Goal: Task Accomplishment & Management: Manage account settings

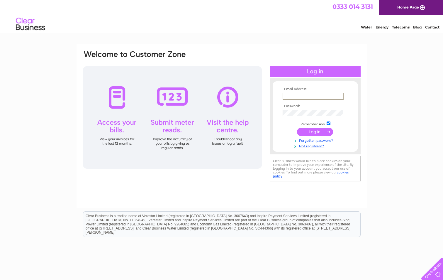
click at [288, 93] on input "text" at bounding box center [312, 96] width 61 height 7
type input "[PERSON_NAME][EMAIL_ADDRESS][PERSON_NAME][DOMAIN_NAME]"
click at [310, 131] on input "submit" at bounding box center [315, 131] width 36 height 8
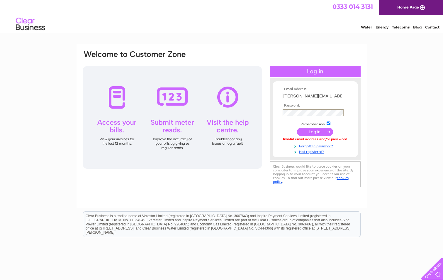
click at [312, 129] on input "submit" at bounding box center [315, 131] width 36 height 8
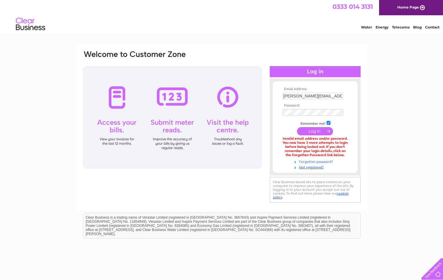
click at [325, 161] on link "Forgotten password?" at bounding box center [315, 161] width 67 height 6
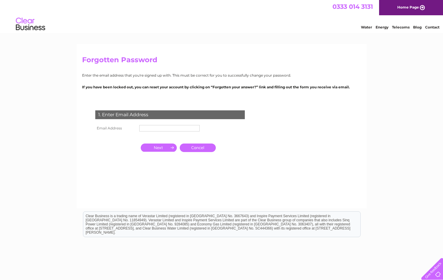
click at [150, 130] on input "text" at bounding box center [169, 128] width 60 height 6
type input "[PERSON_NAME][EMAIL_ADDRESS][PERSON_NAME][DOMAIN_NAME]"
click at [162, 147] on input "button" at bounding box center [159, 148] width 36 height 8
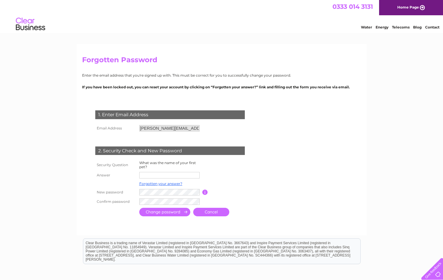
drag, startPoint x: 147, startPoint y: 173, endPoint x: 152, endPoint y: 174, distance: 5.3
click at [147, 173] on input "text" at bounding box center [169, 175] width 60 height 6
type input "Honey"
click at [177, 212] on input "submit" at bounding box center [164, 211] width 51 height 8
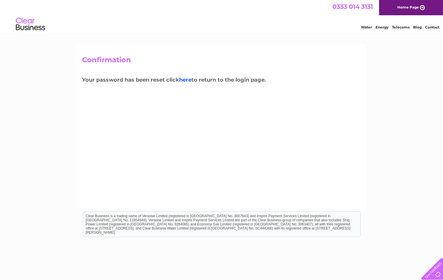
click at [186, 79] on link "here" at bounding box center [185, 79] width 12 height 6
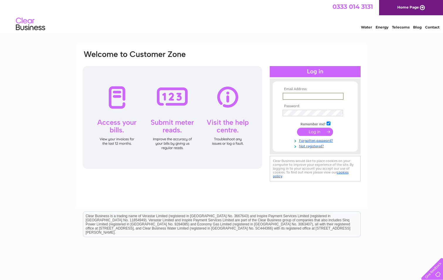
click at [293, 94] on input "text" at bounding box center [312, 96] width 61 height 7
type input "trowbridge.dean@btinternet.com"
click at [314, 131] on input "submit" at bounding box center [315, 131] width 36 height 8
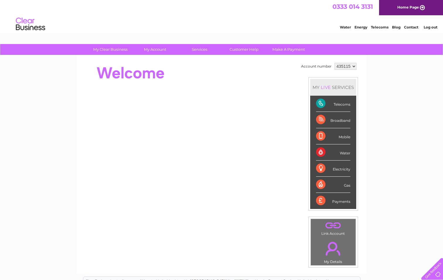
click at [320, 103] on div "Telecoms" at bounding box center [333, 104] width 34 height 16
click at [342, 103] on div "Telecoms" at bounding box center [333, 104] width 34 height 16
click at [353, 66] on select "435115" at bounding box center [345, 66] width 22 height 7
click at [334, 63] on select "435115" at bounding box center [345, 66] width 22 height 7
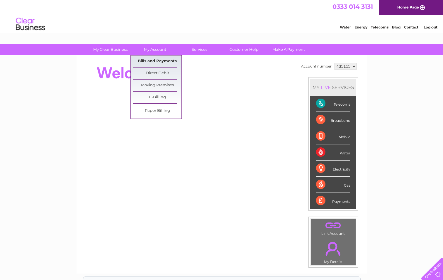
click at [159, 60] on link "Bills and Payments" at bounding box center [157, 61] width 48 height 12
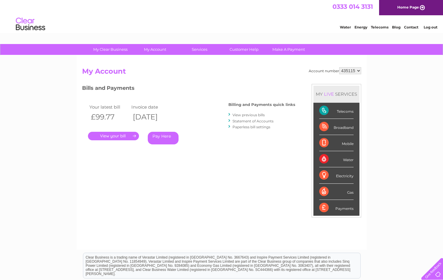
click at [123, 134] on link "." at bounding box center [113, 136] width 51 height 8
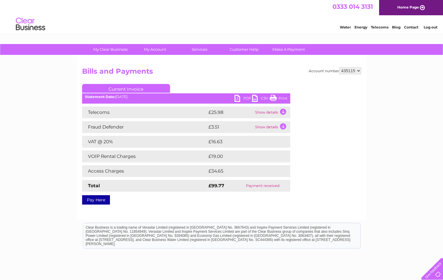
click at [237, 98] on link "PDF" at bounding box center [243, 99] width 18 height 8
click at [428, 26] on link "Log out" at bounding box center [430, 27] width 14 height 4
